Goal: Task Accomplishment & Management: Manage account settings

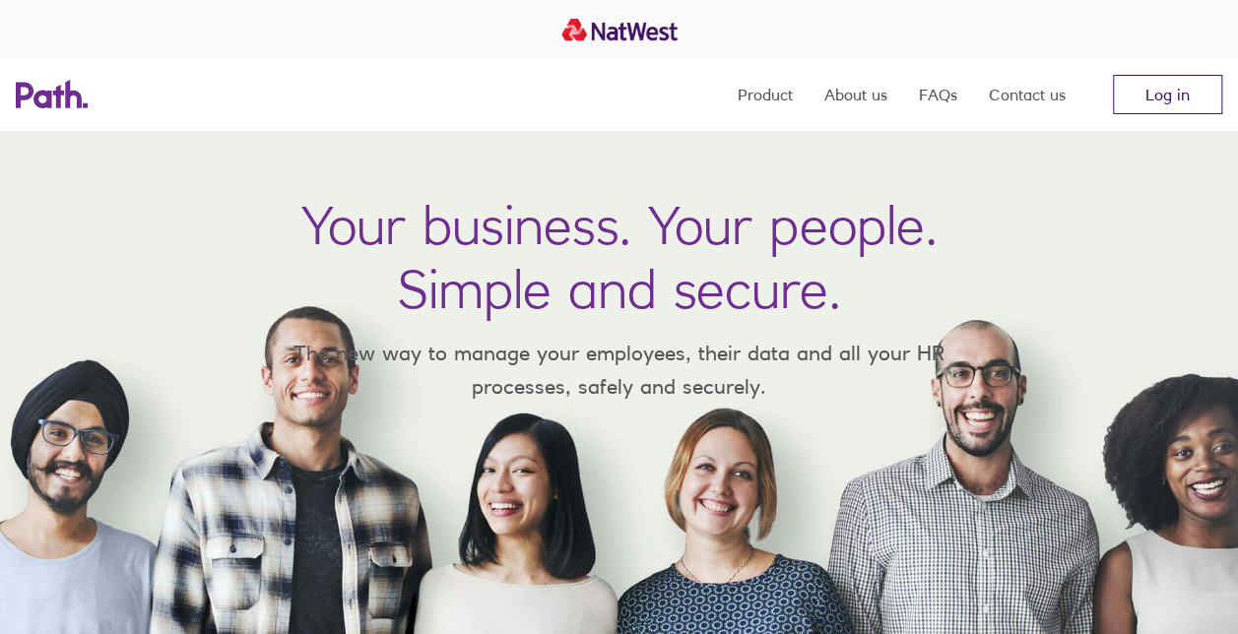
click at [1160, 90] on link "Log in" at bounding box center [1167, 94] width 109 height 39
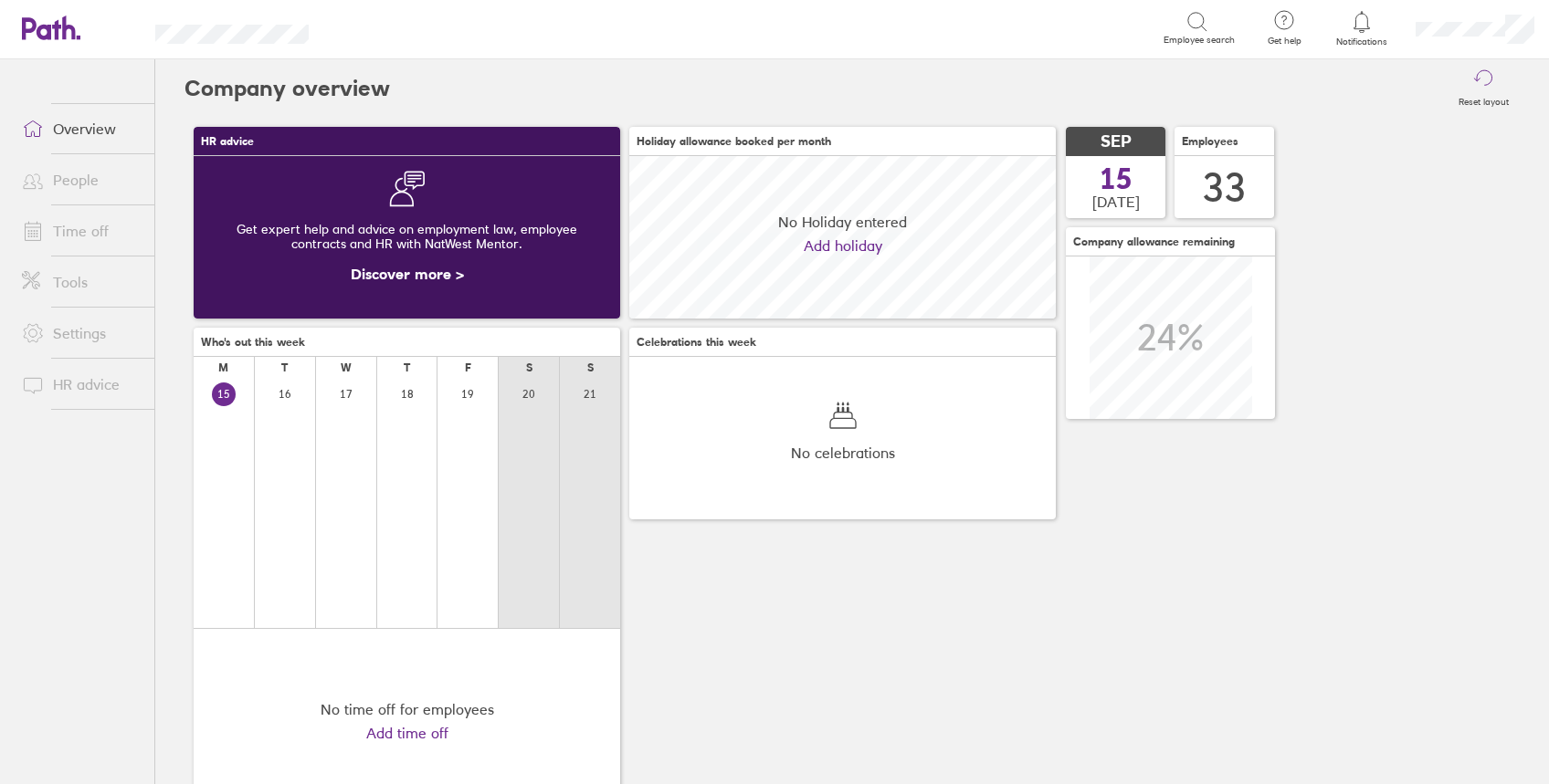
scroll to position [162, 426]
click at [71, 171] on link "People" at bounding box center [81, 179] width 147 height 36
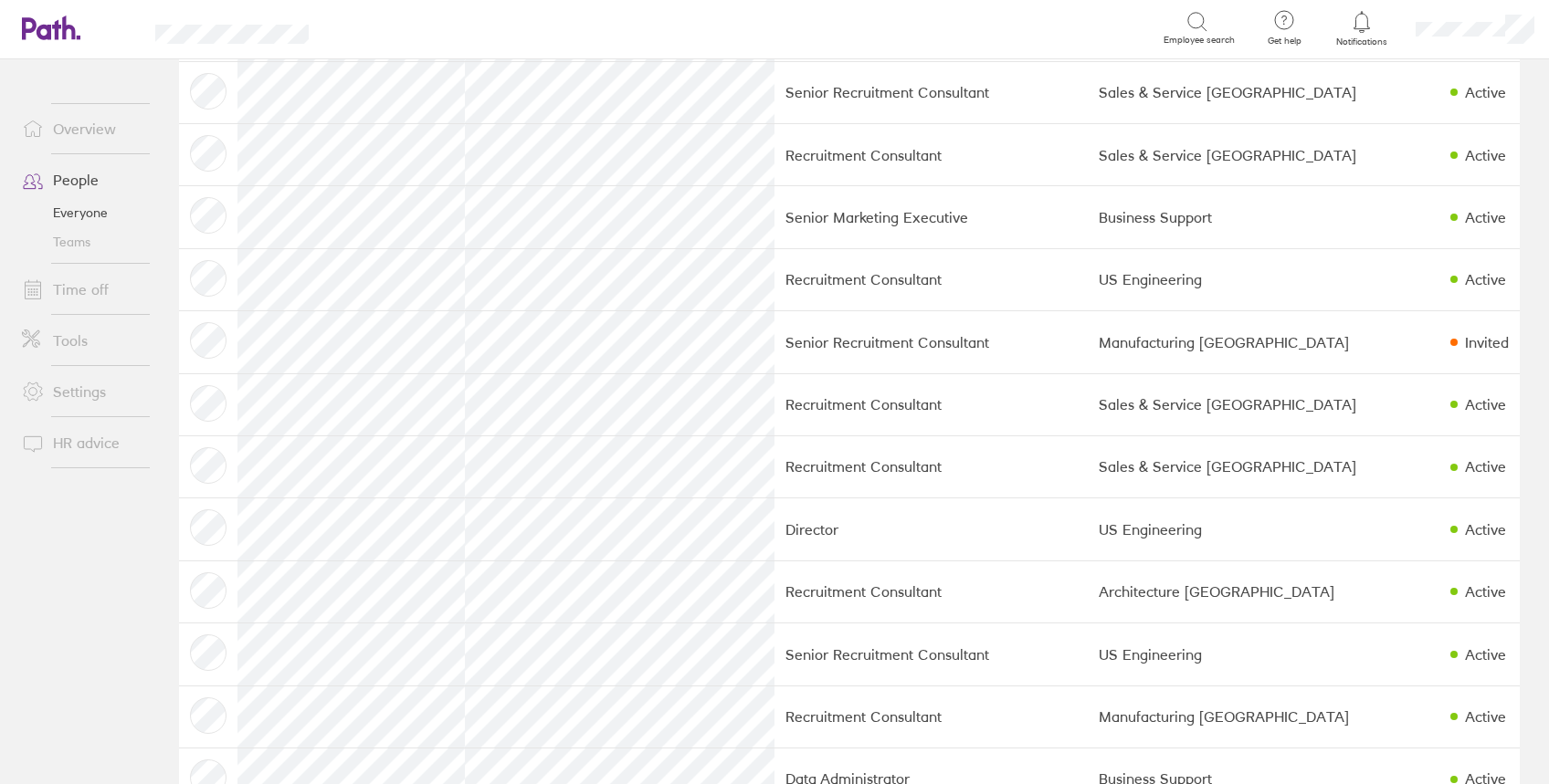
scroll to position [1486, 0]
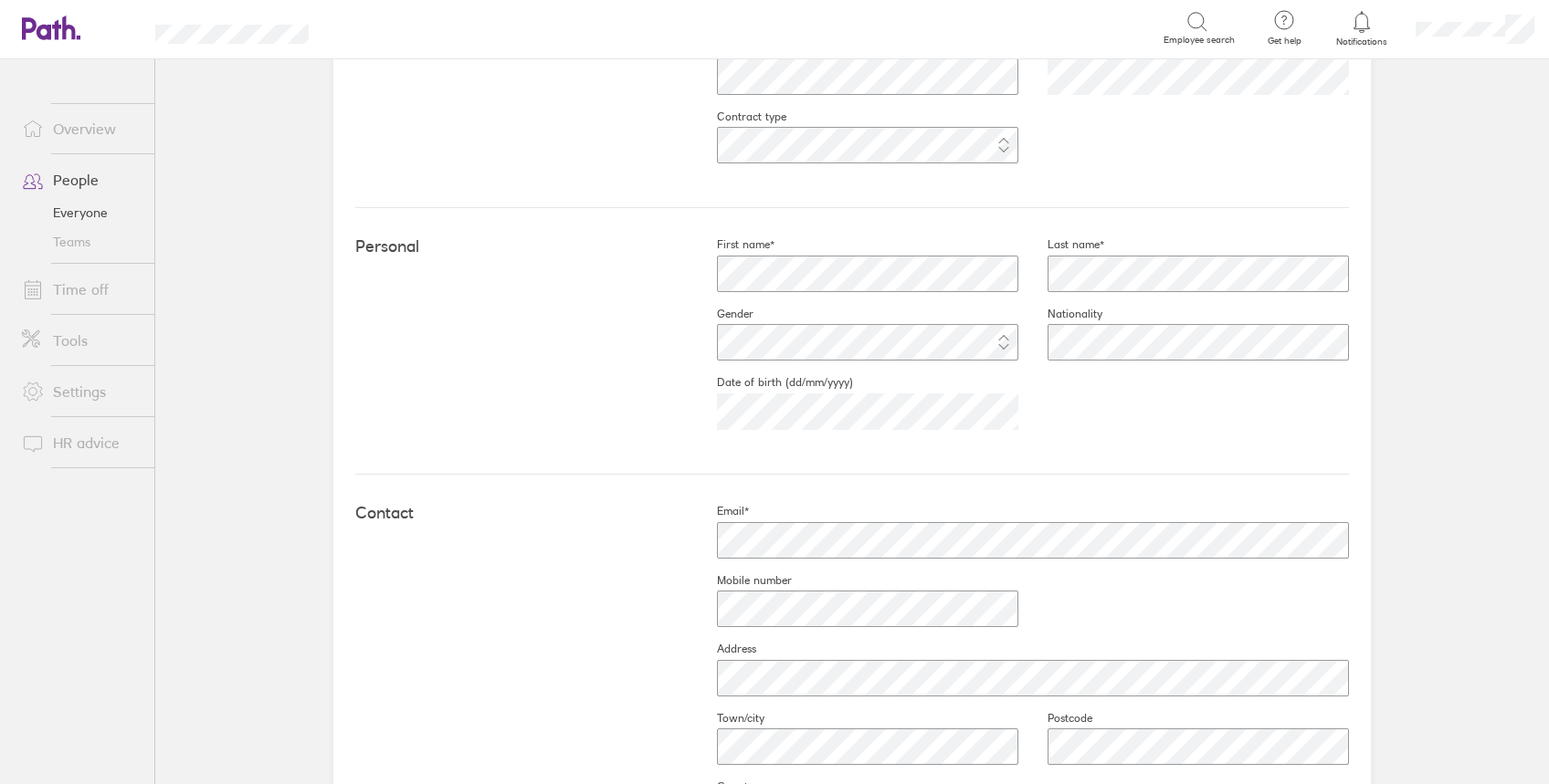
scroll to position [608, 0]
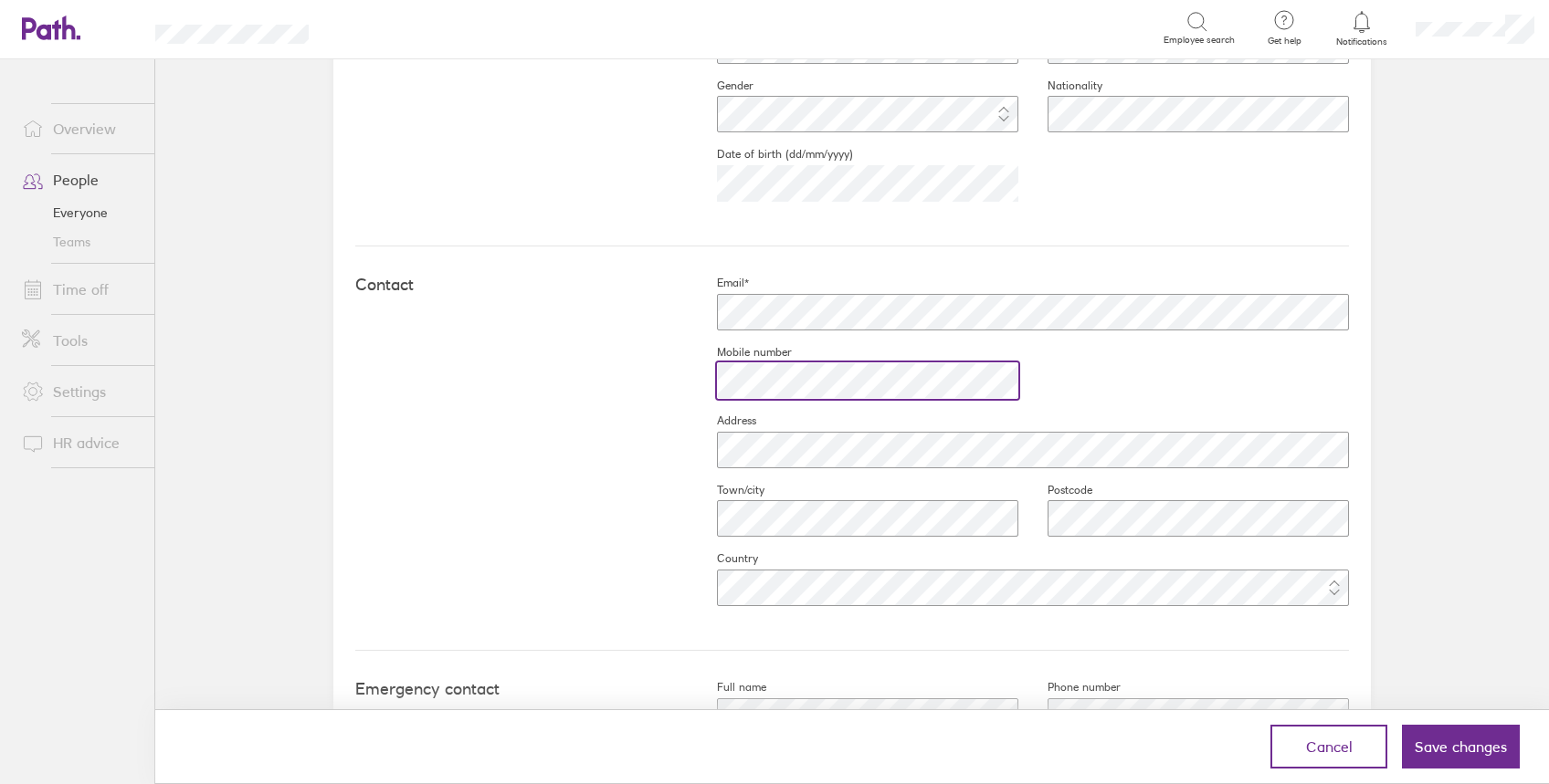
click at [452, 380] on div "Contact Email* Mobile number Address Town/city Postcode Country" at bounding box center [852, 449] width 994 height 404
click at [1360, 310] on div "Work Job title Start date (dd/mm/yyyy) 2023-09-12 Contract type Personal First …" at bounding box center [852, 336] width 1037 height 1106
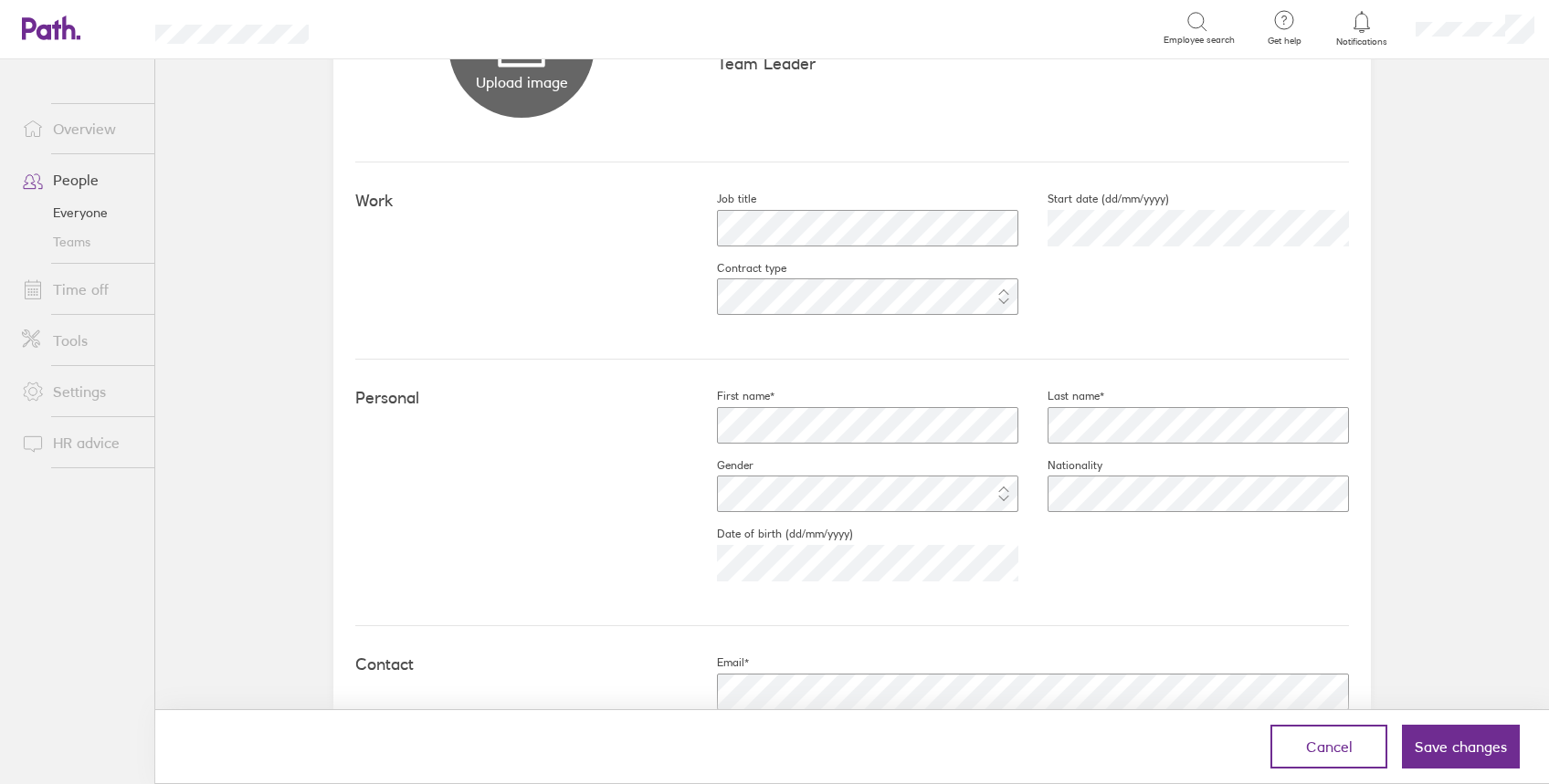
scroll to position [225, 0]
drag, startPoint x: 1476, startPoint y: 746, endPoint x: 1437, endPoint y: 760, distance: 41.4
click at [1476, 747] on span "Save changes" at bounding box center [1460, 747] width 92 height 17
